Goal: Task Accomplishment & Management: Manage account settings

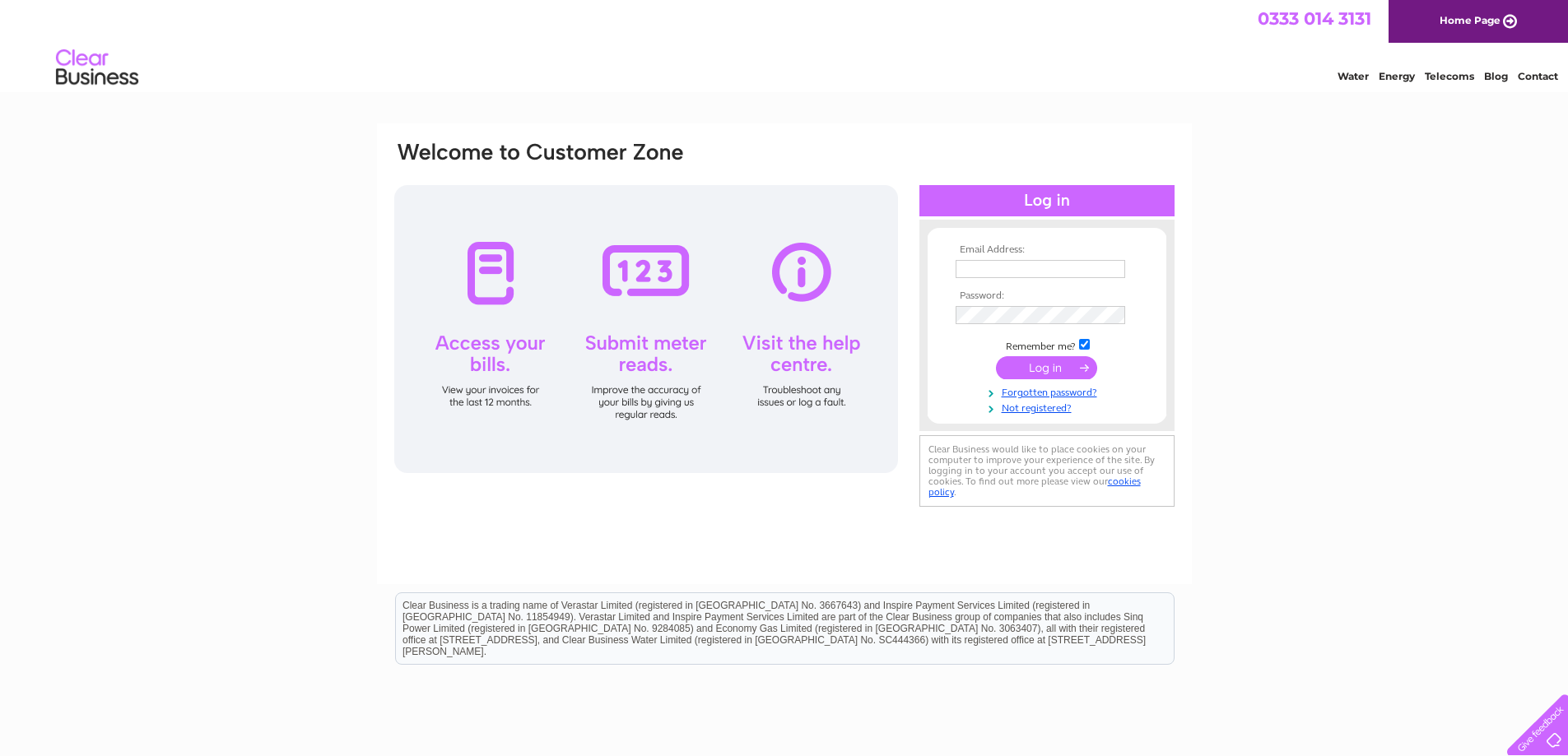
click at [1102, 267] on input "text" at bounding box center [1041, 269] width 169 height 18
type input "n.appleyard.pws@hotmail.com"
click at [1053, 371] on input "submit" at bounding box center [1046, 369] width 101 height 23
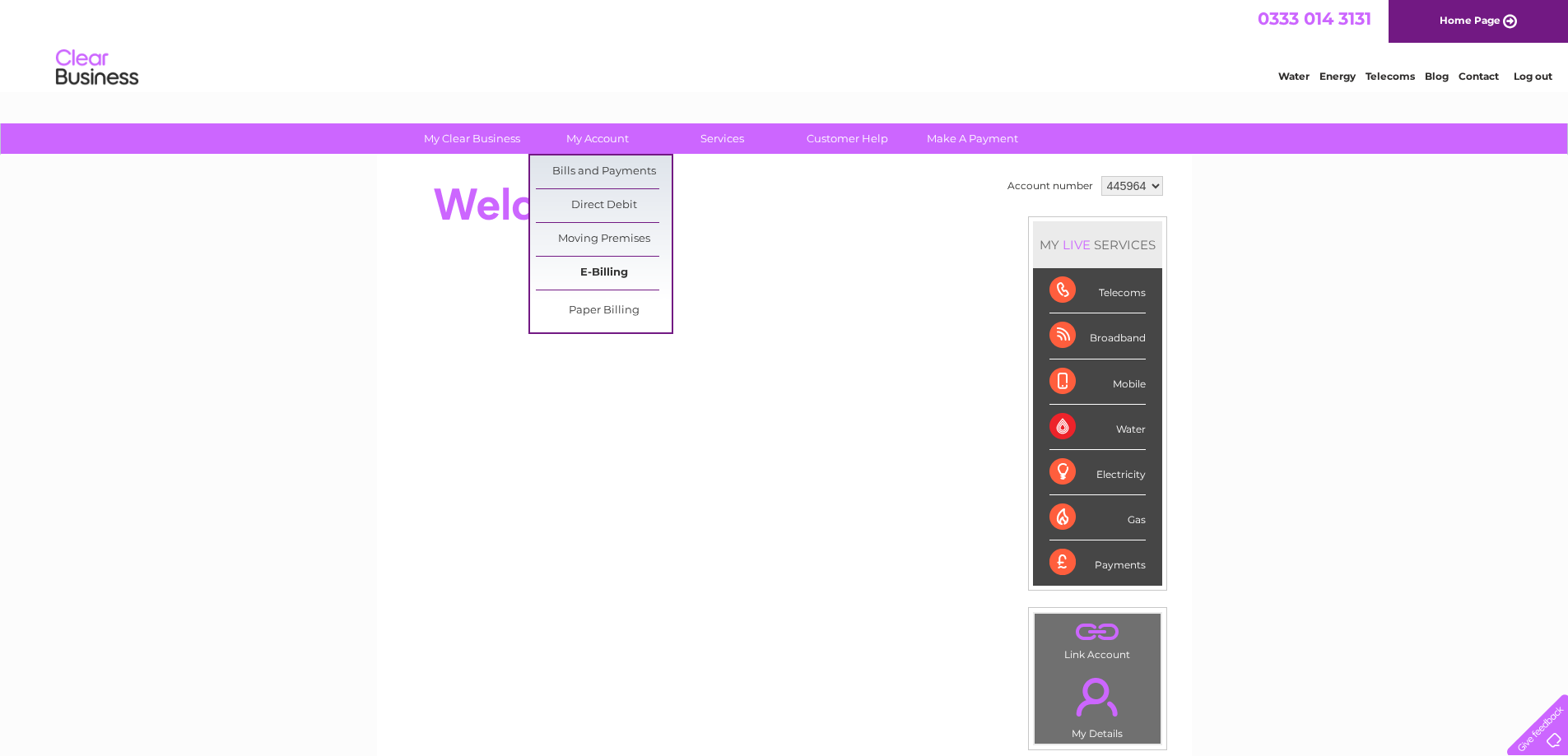
click at [608, 277] on link "E-Billing" at bounding box center [604, 272] width 136 height 33
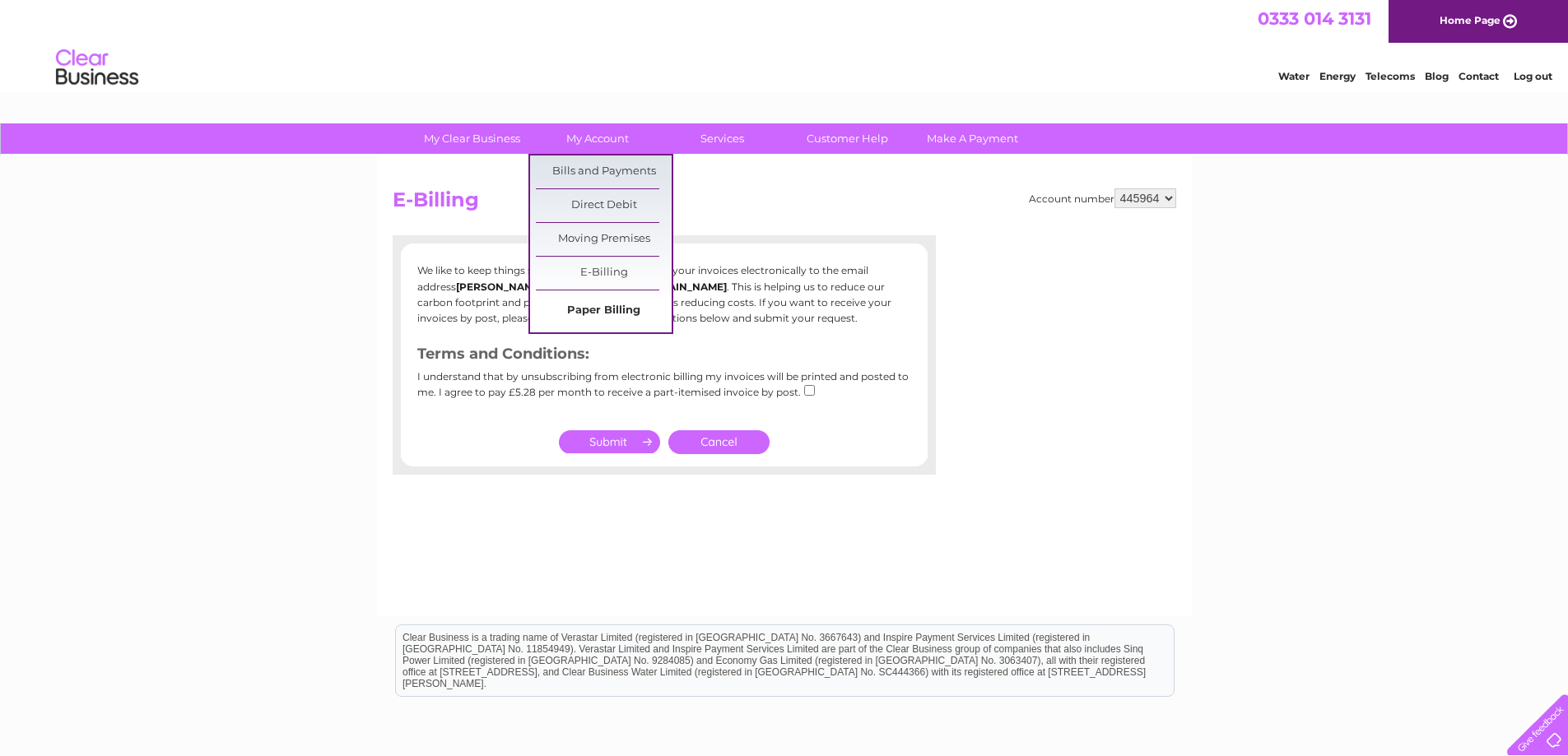
click at [600, 310] on link "Paper Billing" at bounding box center [604, 310] width 136 height 33
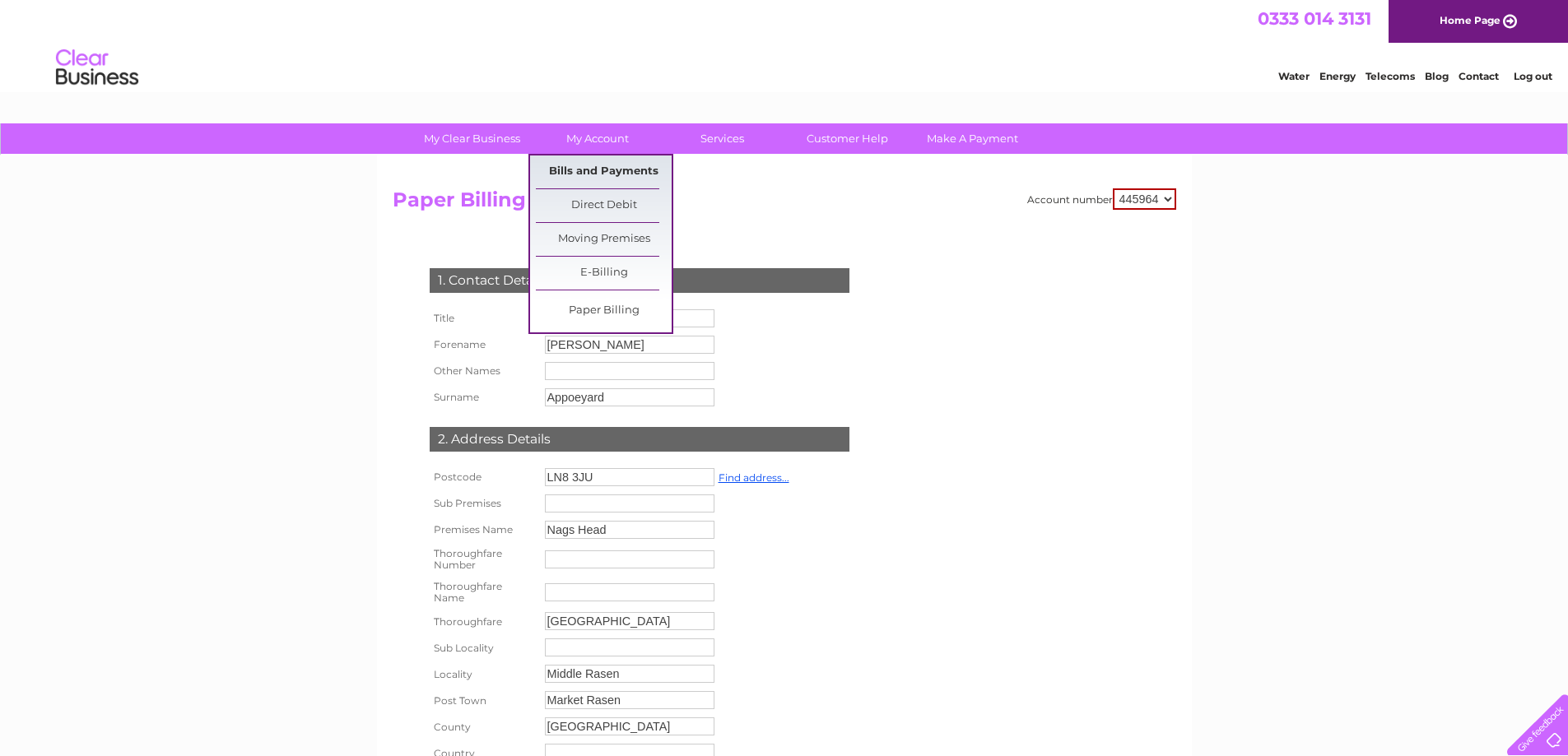
click at [614, 171] on link "Bills and Payments" at bounding box center [604, 172] width 136 height 33
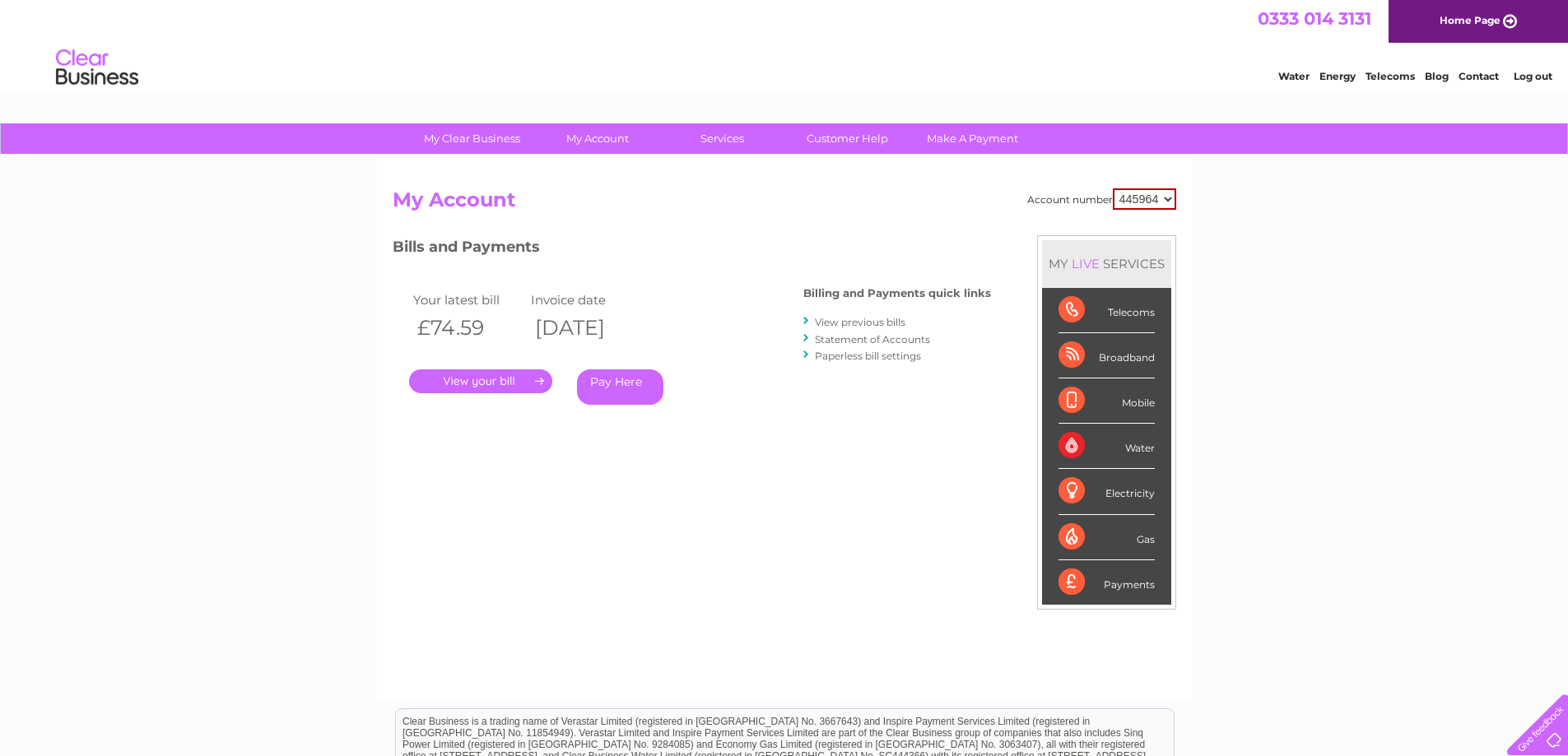
click at [465, 385] on link "." at bounding box center [480, 381] width 143 height 23
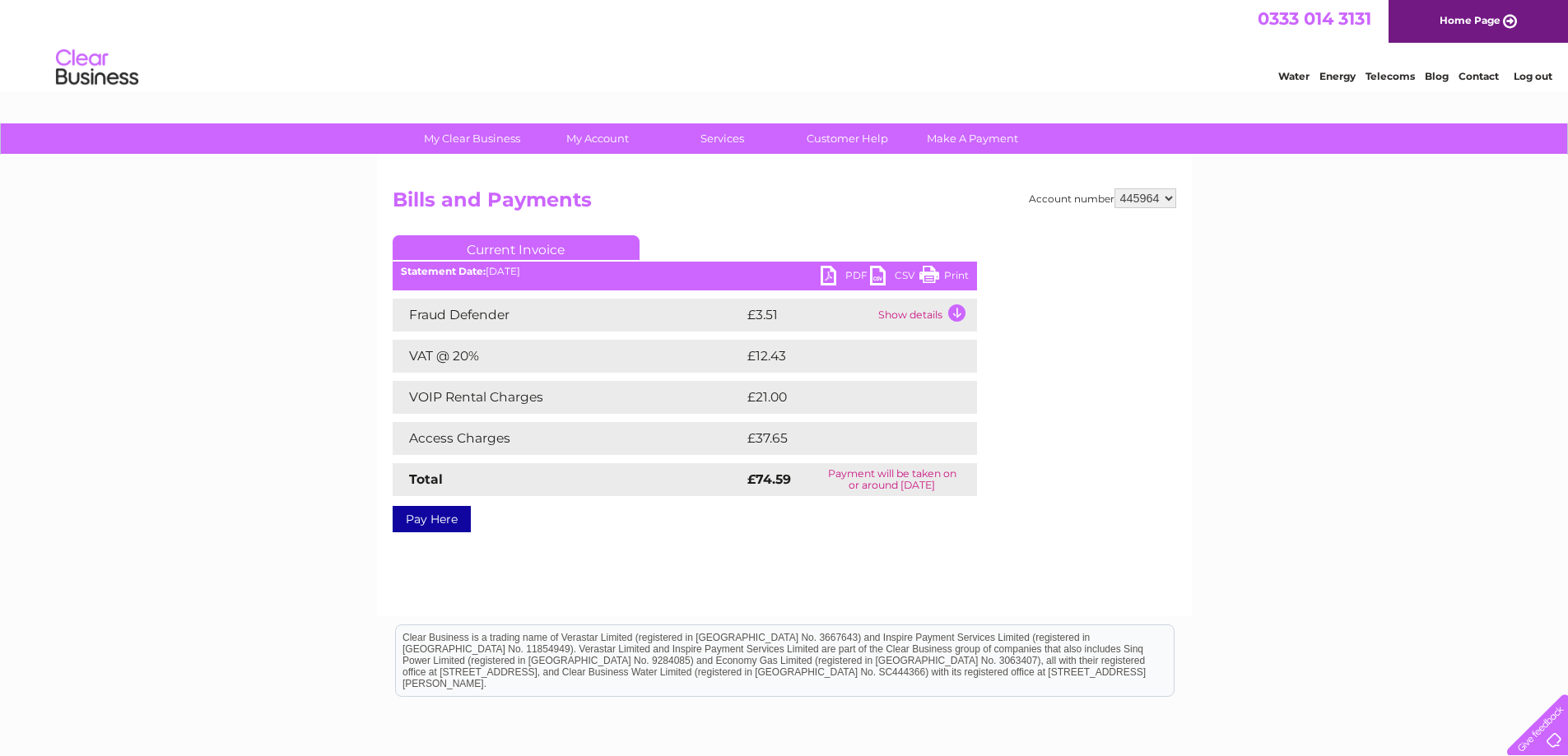
click at [930, 273] on link "Print" at bounding box center [943, 277] width 49 height 23
click at [1524, 79] on link "Log out" at bounding box center [1533, 75] width 39 height 13
